Goal: Task Accomplishment & Management: Manage account settings

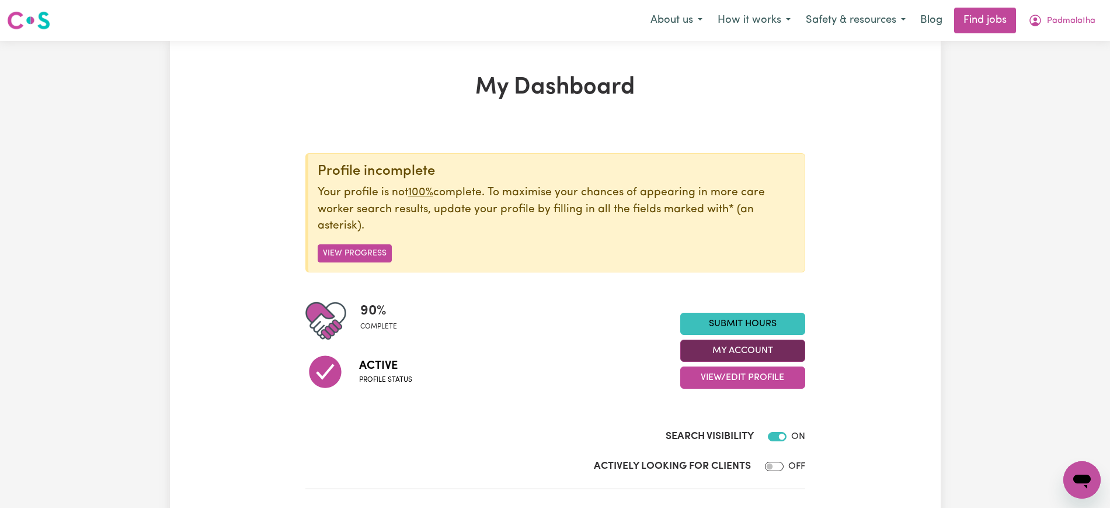
click at [742, 353] on button "My Account" at bounding box center [742, 350] width 125 height 22
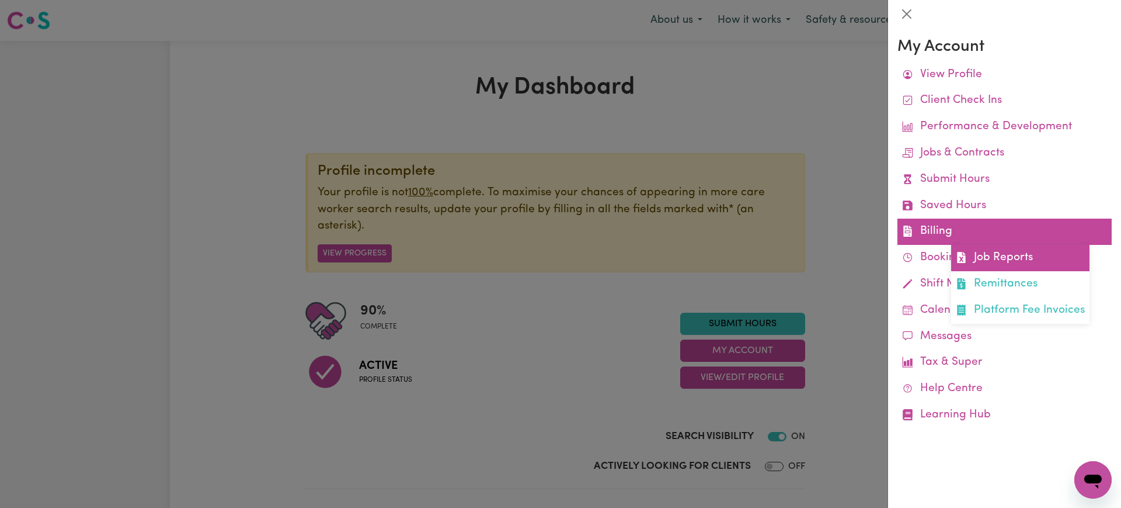
click at [964, 258] on icon at bounding box center [961, 257] width 8 height 11
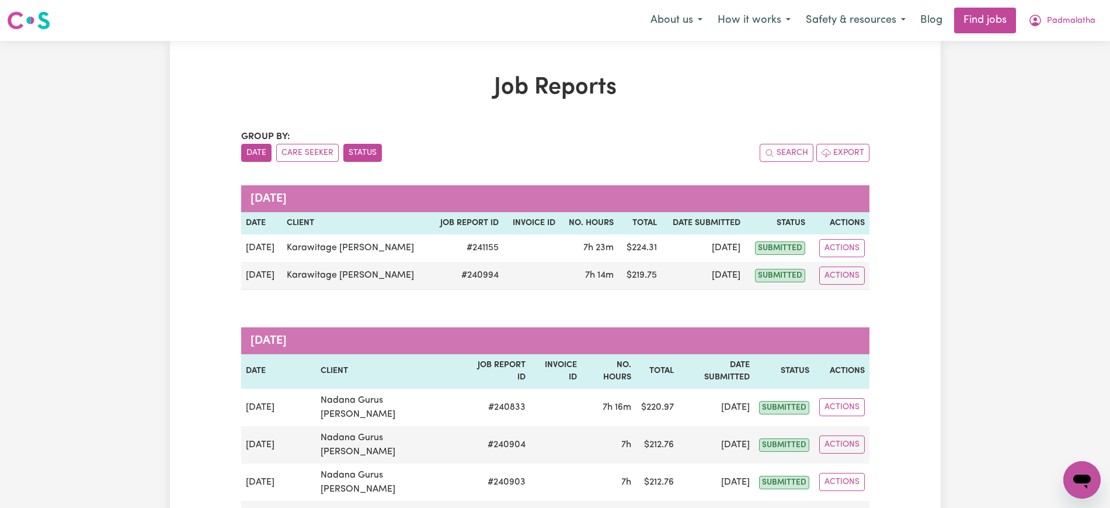
click at [364, 152] on button "Status" at bounding box center [362, 153] width 39 height 18
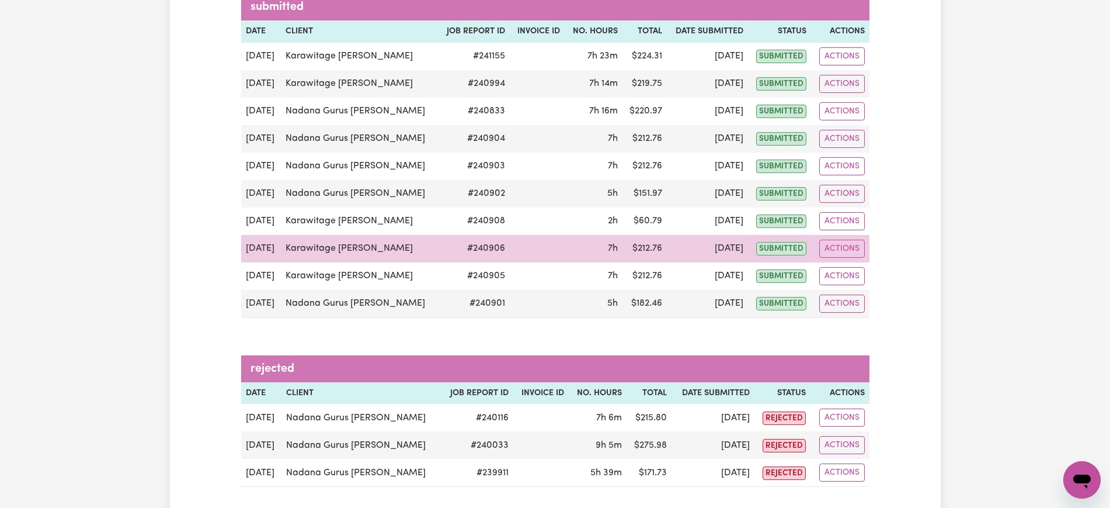
scroll to position [219, 0]
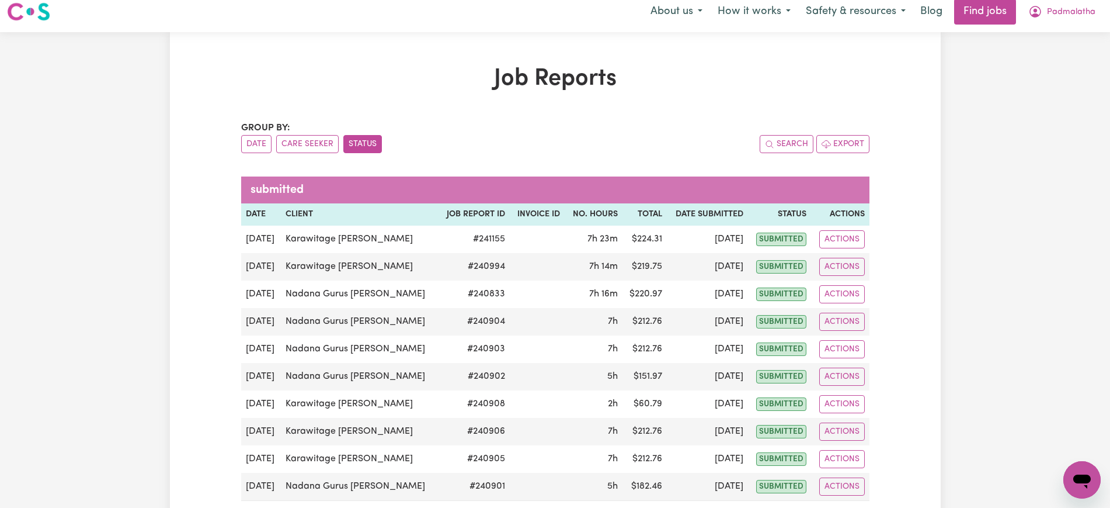
scroll to position [0, 0]
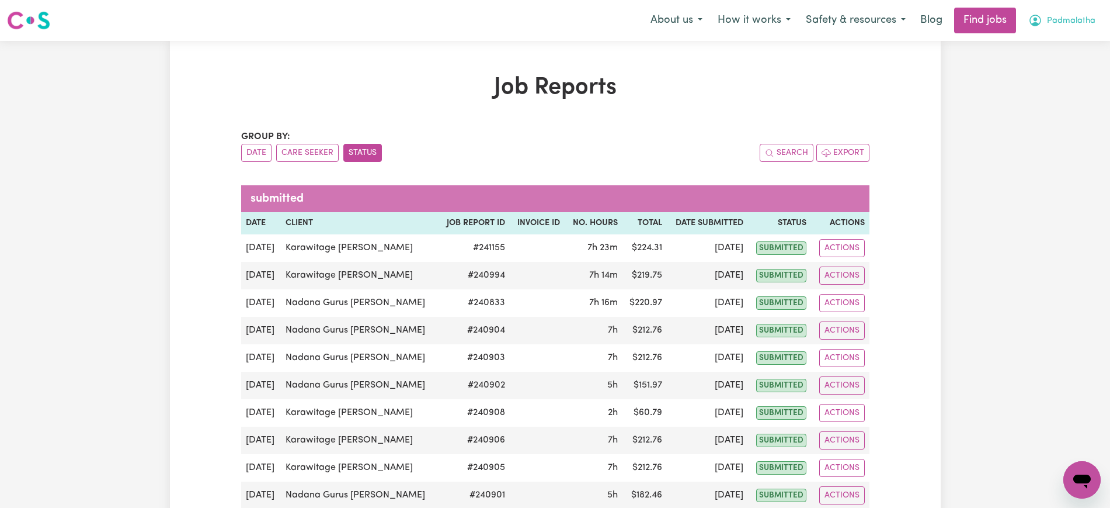
click at [1047, 16] on button "Padmalatha" at bounding box center [1062, 20] width 82 height 25
click at [1038, 82] on link "Logout" at bounding box center [1056, 89] width 92 height 22
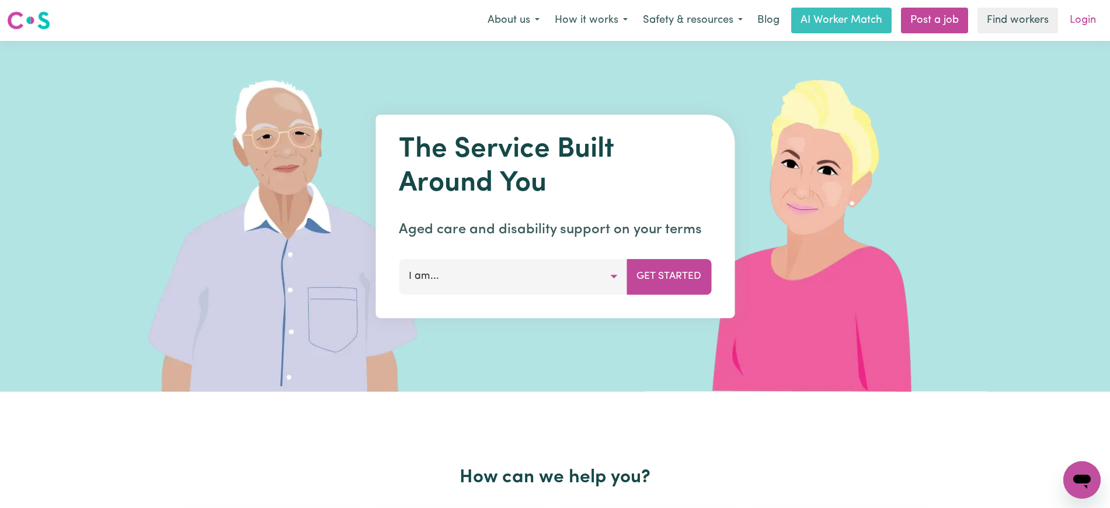
click at [1076, 19] on link "Login" at bounding box center [1083, 21] width 40 height 26
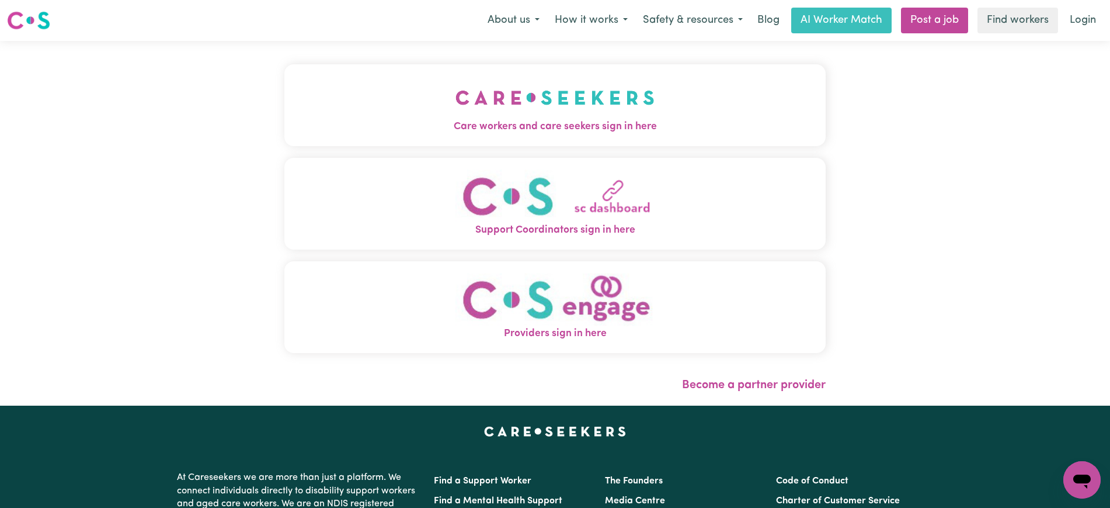
click at [553, 107] on img "Care workers and care seekers sign in here" at bounding box center [555, 97] width 199 height 43
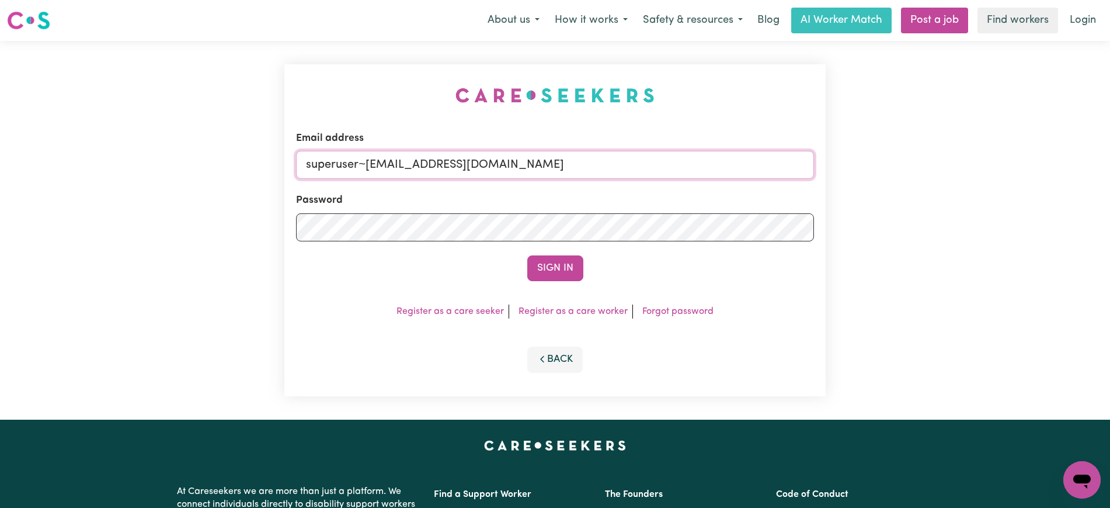
drag, startPoint x: 499, startPoint y: 165, endPoint x: 117, endPoint y: 163, distance: 381.4
click at [123, 168] on div "Email address superuser~[EMAIL_ADDRESS][DOMAIN_NAME] Password Sign In Register …" at bounding box center [555, 230] width 1110 height 378
type input "[PERSON_NAME][EMAIL_ADDRESS][DOMAIN_NAME]"
click at [527, 255] on button "Sign In" at bounding box center [555, 268] width 56 height 26
